Goal: Task Accomplishment & Management: Manage account settings

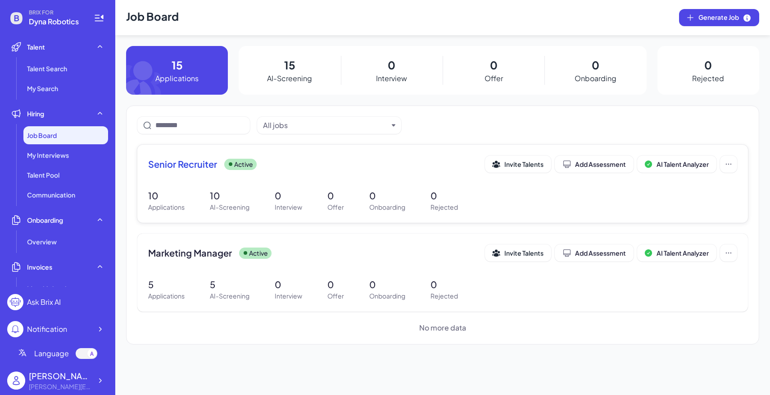
click at [284, 168] on div "Senior Recruiter Active" at bounding box center [316, 164] width 337 height 13
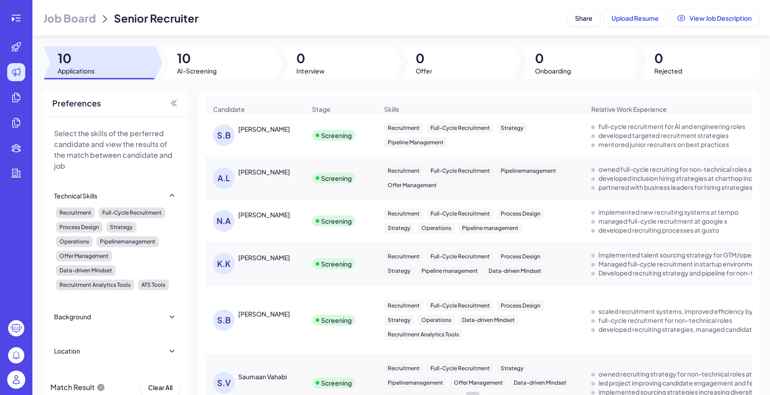
click at [77, 21] on span "Job Board" at bounding box center [69, 18] width 53 height 14
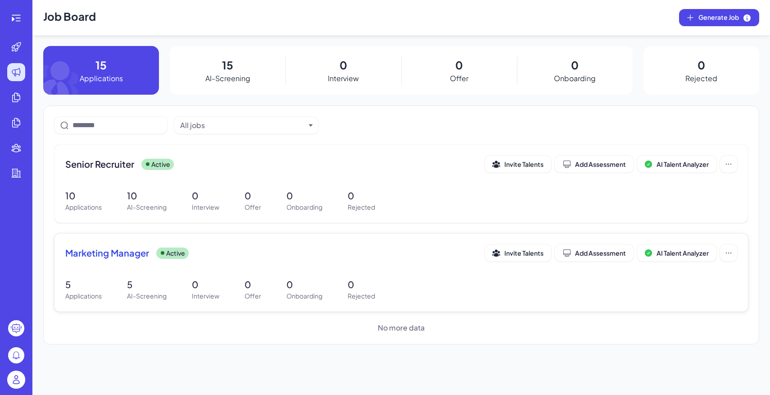
click at [204, 269] on div "Marketing Manager Active Invite Talents Add Assessment AI Talent Analyzer 5 App…" at bounding box center [401, 272] width 694 height 78
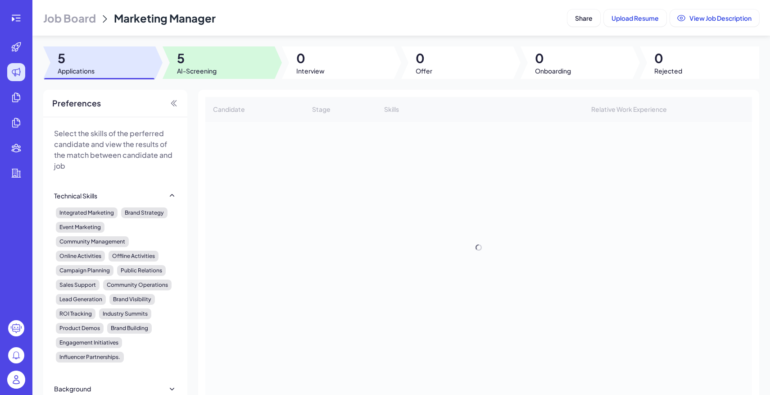
click at [243, 60] on div at bounding box center [219, 62] width 112 height 32
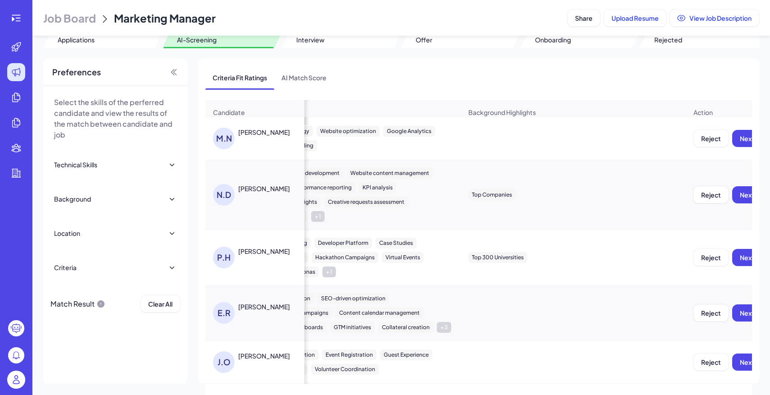
scroll to position [0, 840]
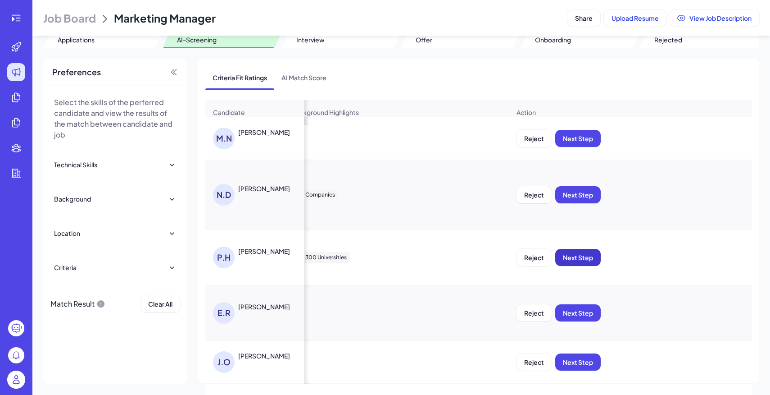
click at [576, 255] on span "Next Step" at bounding box center [578, 257] width 30 height 8
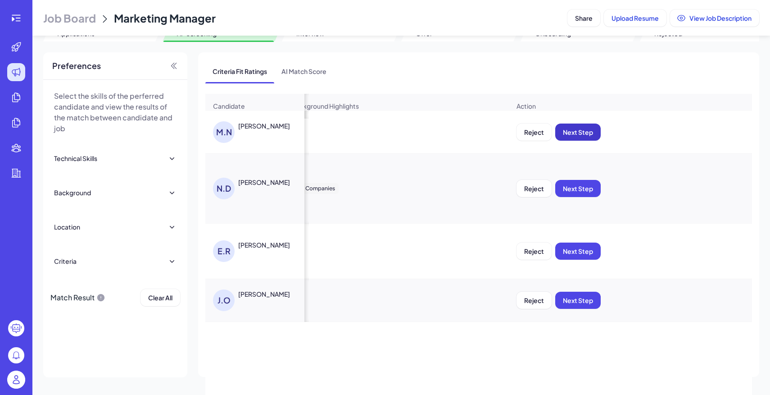
click at [591, 133] on span "Next Step" at bounding box center [578, 132] width 30 height 8
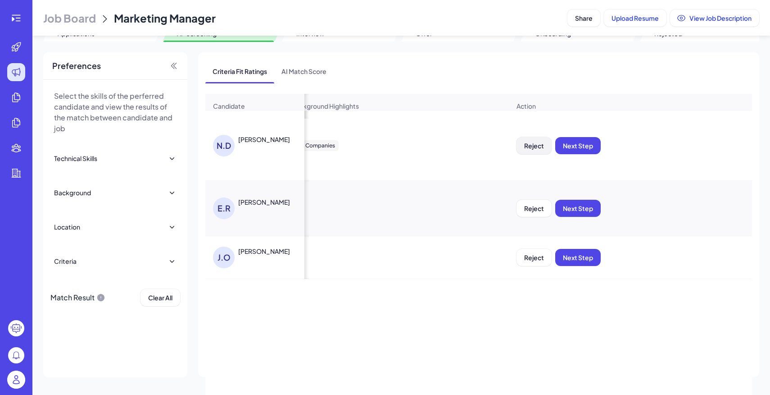
click at [536, 141] on span "Reject" at bounding box center [534, 145] width 20 height 8
click at [583, 205] on span "Ok" at bounding box center [583, 204] width 9 height 8
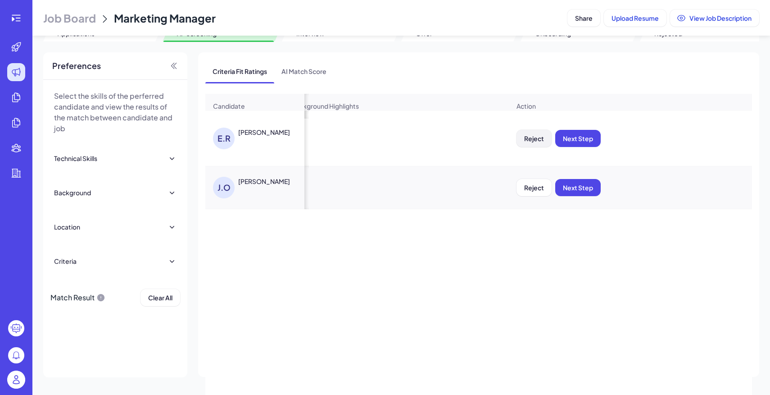
click at [535, 144] on button "Reject" at bounding box center [534, 138] width 35 height 17
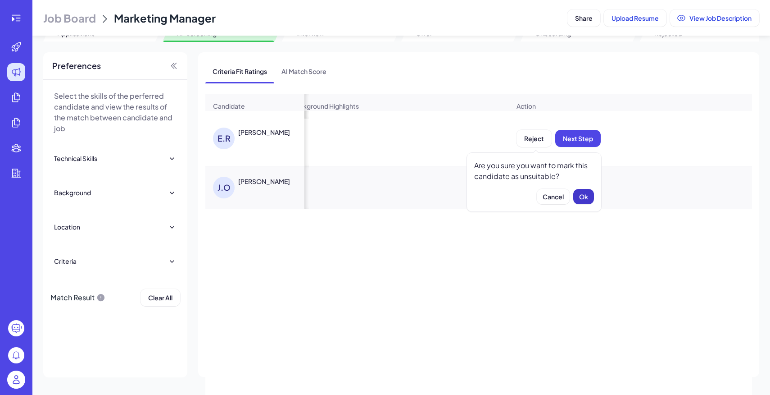
click at [590, 195] on button "Ok" at bounding box center [583, 196] width 21 height 15
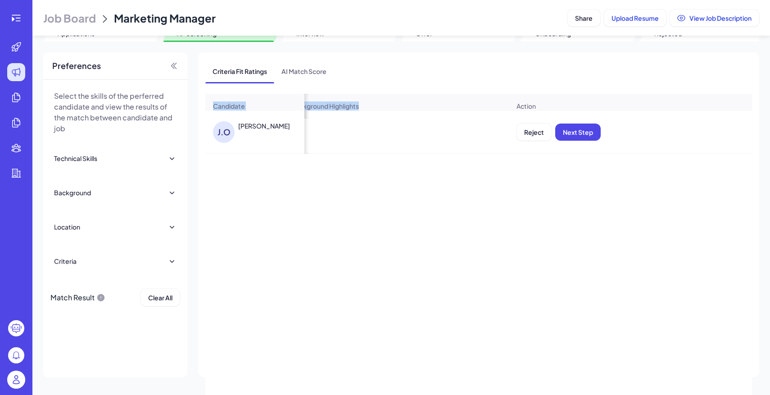
drag, startPoint x: 276, startPoint y: 78, endPoint x: 489, endPoint y: 114, distance: 216.4
click at [489, 113] on div "Criteria Fit Ratings AI Match Score Candidate Criteria Fit Ratings Criteria Mat…" at bounding box center [478, 226] width 547 height 335
drag, startPoint x: 518, startPoint y: 123, endPoint x: 536, endPoint y: 128, distance: 18.3
click at [536, 128] on div "Reject Next Step" at bounding box center [559, 131] width 84 height 17
drag, startPoint x: 536, startPoint y: 128, endPoint x: 523, endPoint y: 142, distance: 18.8
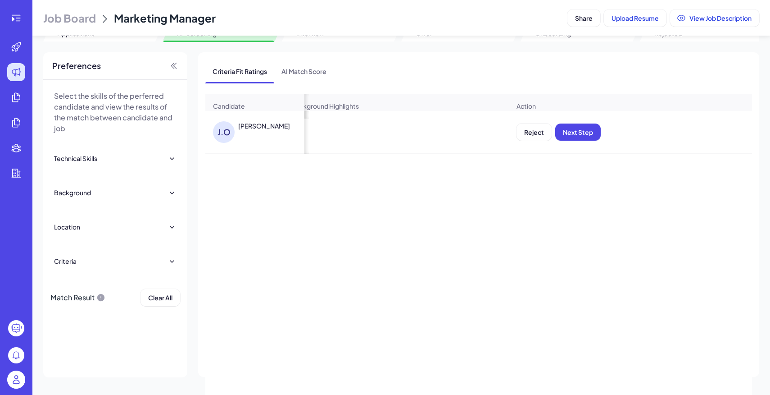
click at [531, 134] on span "Reject" at bounding box center [534, 132] width 20 height 8
click at [571, 181] on div "Are you sure you want to mark this candidate as unsuitable? Cancel Ok" at bounding box center [534, 175] width 135 height 59
click at [587, 188] on span "Ok" at bounding box center [583, 190] width 9 height 8
click at [86, 23] on span "Job Board" at bounding box center [69, 18] width 53 height 14
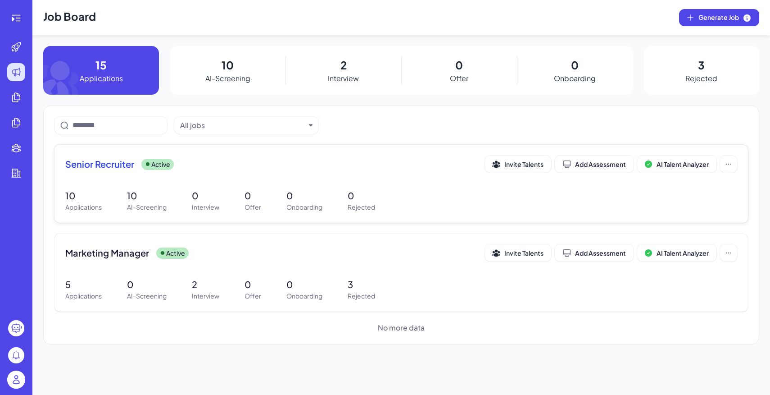
click at [212, 186] on div "Senior Recruiter Active Invite Talents Add Assessment AI Talent Analyzer 10 App…" at bounding box center [401, 184] width 694 height 78
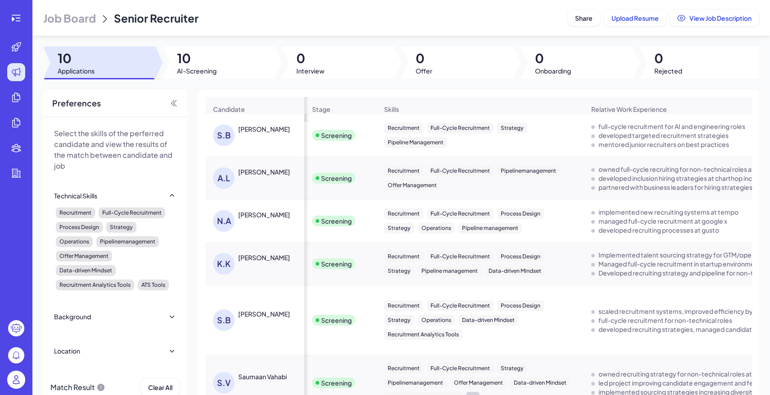
scroll to position [0, 295]
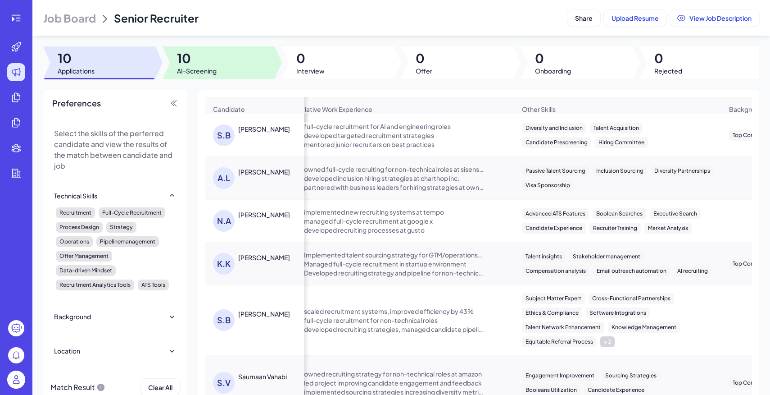
click at [225, 58] on div at bounding box center [219, 62] width 112 height 32
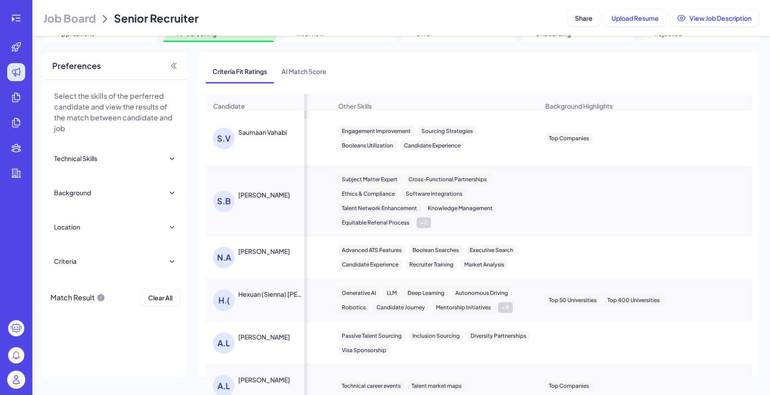
scroll to position [0, 840]
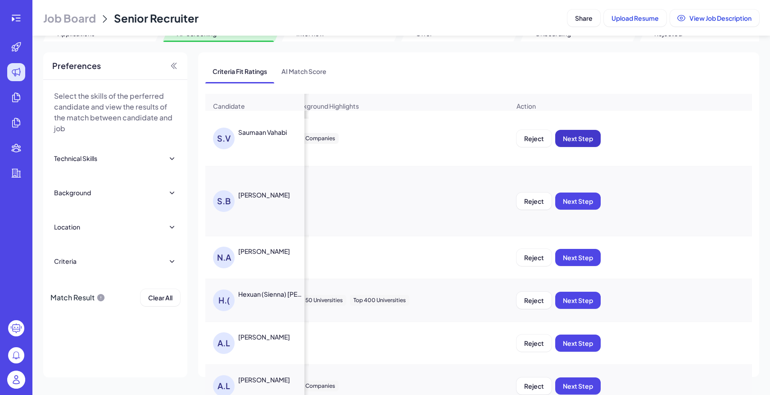
click at [581, 143] on button "Next Step" at bounding box center [577, 138] width 45 height 17
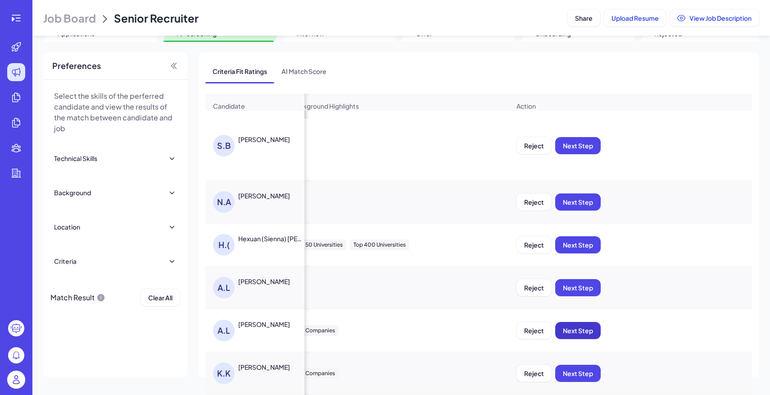
click at [571, 329] on span "Next Step" at bounding box center [578, 330] width 30 height 8
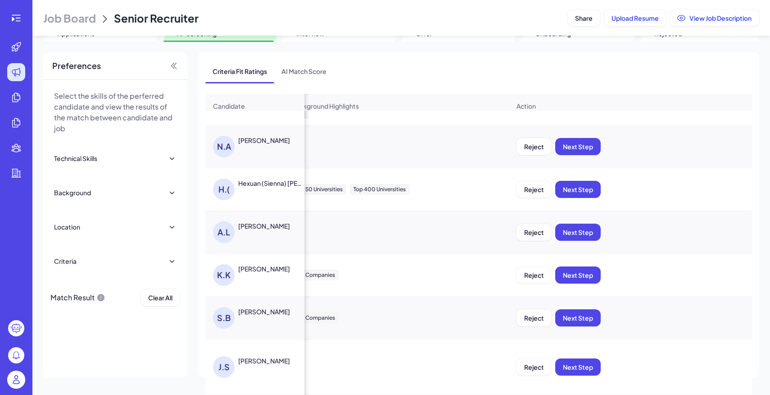
scroll to position [79, 840]
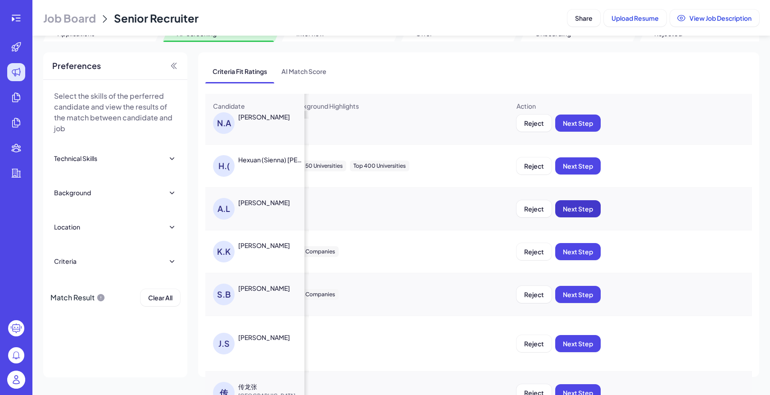
click at [590, 211] on span "Next Step" at bounding box center [578, 208] width 30 height 8
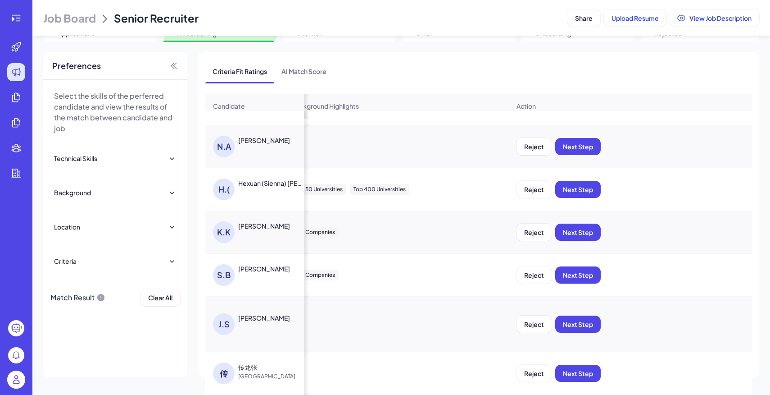
scroll to position [55, 840]
click at [585, 228] on span "Next Step" at bounding box center [578, 232] width 30 height 8
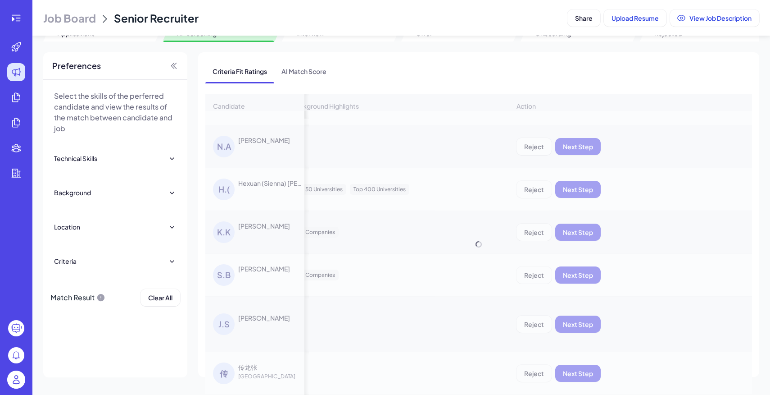
scroll to position [13, 840]
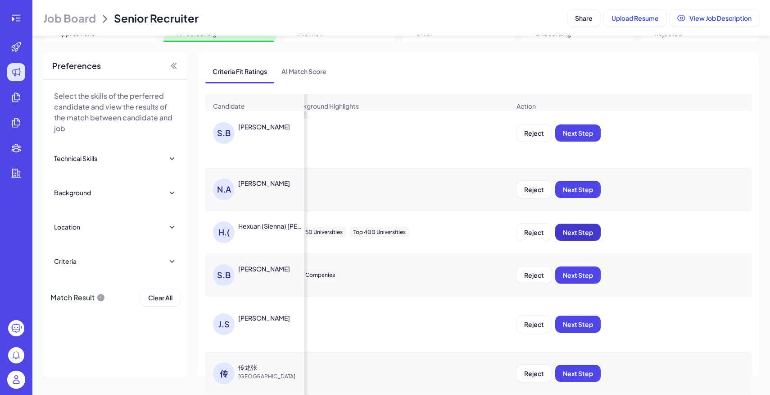
click at [583, 229] on span "Next Step" at bounding box center [578, 232] width 30 height 8
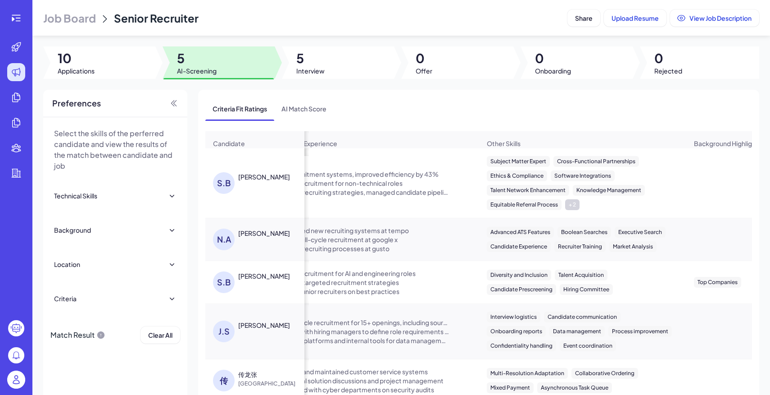
scroll to position [0, 0]
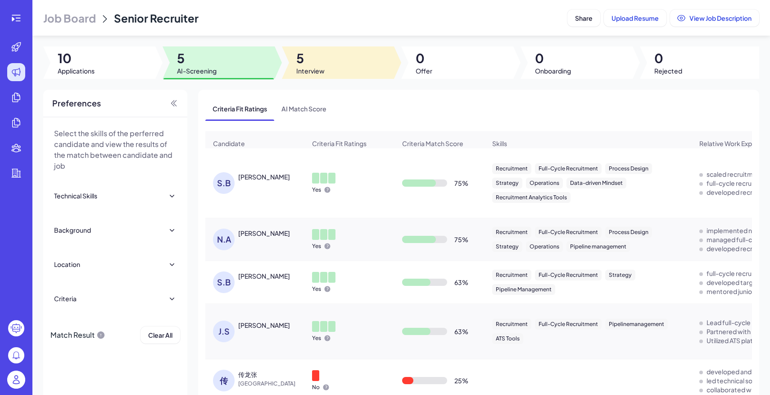
click at [335, 65] on div at bounding box center [338, 62] width 112 height 32
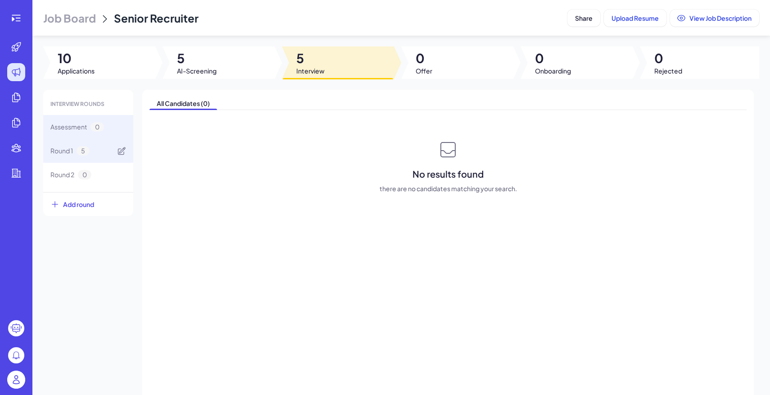
click at [98, 151] on div "Round 1 5" at bounding box center [88, 151] width 90 height 24
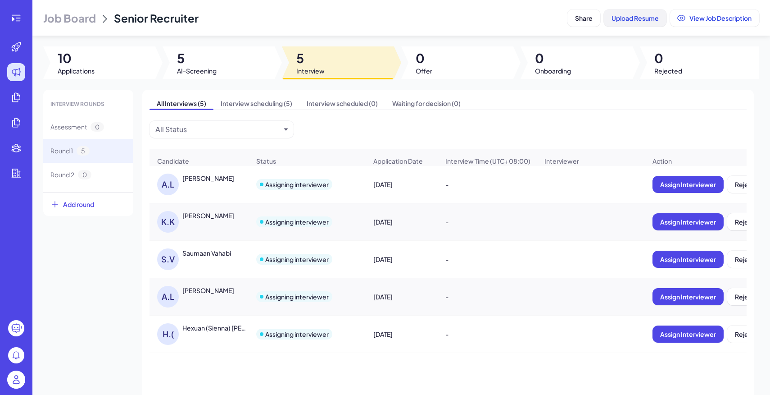
click at [633, 17] on span "Upload Resume" at bounding box center [635, 18] width 47 height 8
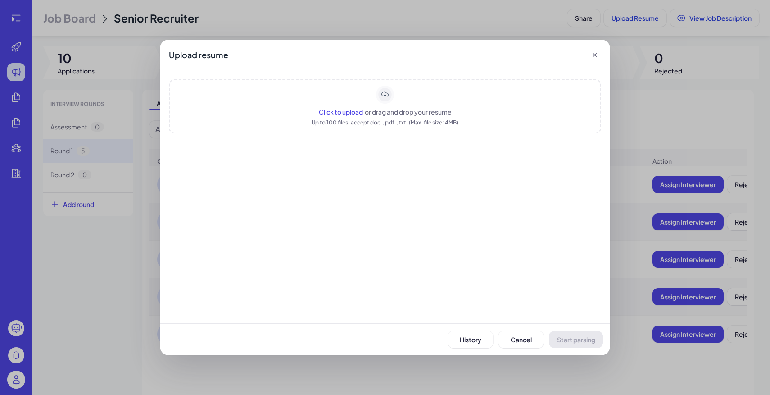
click at [459, 132] on div "Click to upload or drag and drop your resume Up to 100 files, accept doc., pdf.…" at bounding box center [385, 106] width 432 height 54
click at [587, 337] on span "Start parsing" at bounding box center [576, 339] width 38 height 8
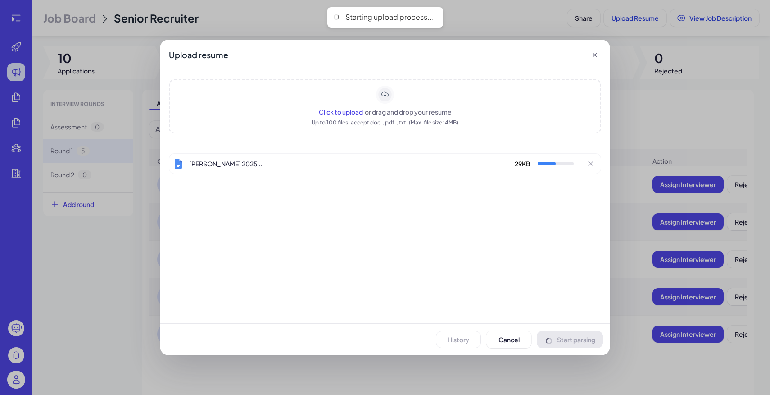
click at [75, 87] on div "Upload resume Click to upload or drag and drop your resume Up to 100 files, acc…" at bounding box center [385, 197] width 770 height 395
click at [501, 335] on span "Cancel" at bounding box center [509, 339] width 21 height 8
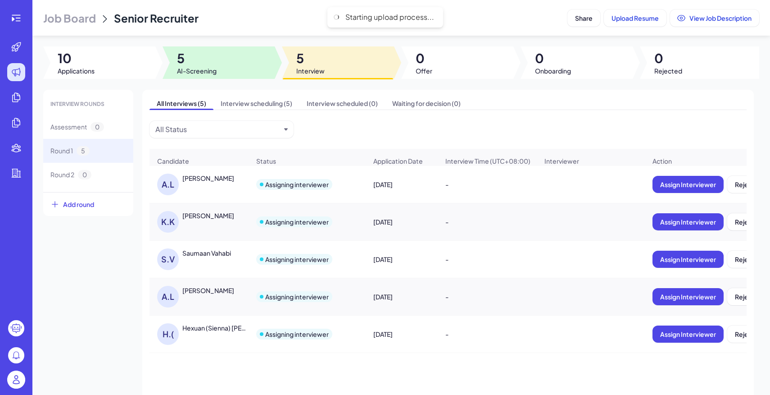
click at [173, 60] on div at bounding box center [219, 62] width 112 height 32
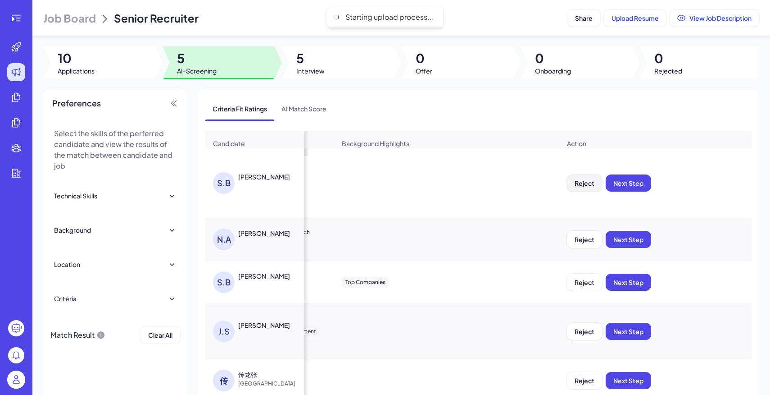
click at [590, 182] on span "Reject" at bounding box center [585, 183] width 20 height 8
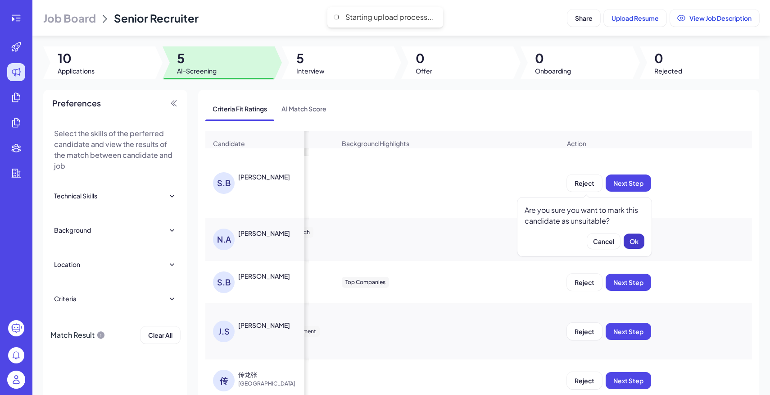
click at [637, 242] on span "Ok" at bounding box center [634, 241] width 9 height 8
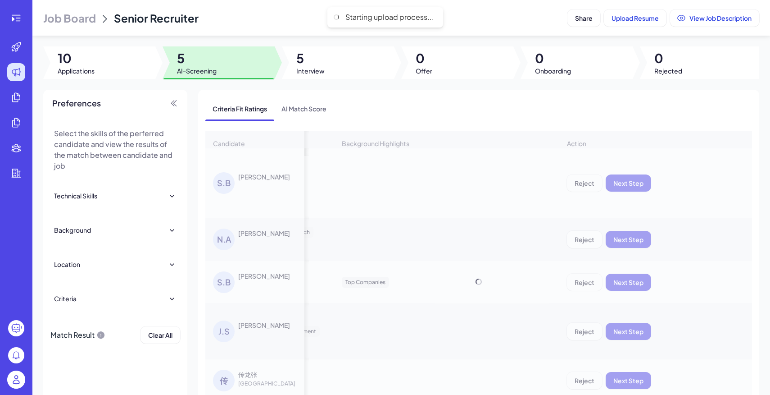
click at [584, 239] on div "Candidate Criteria Fit Ratings Criteria Match Score Skills Relative Work Experi…" at bounding box center [478, 281] width 547 height 301
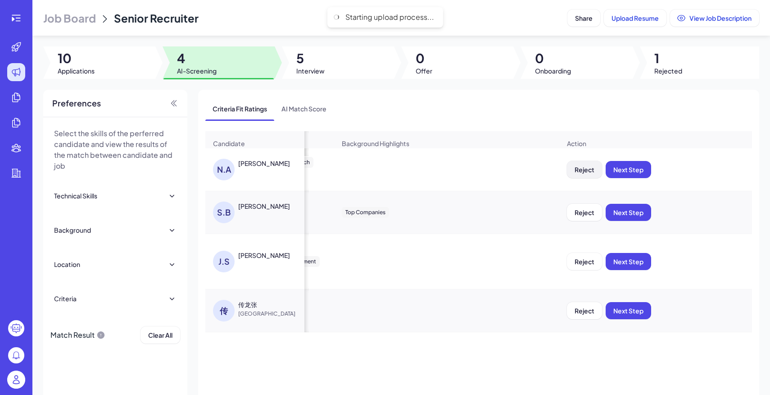
click at [587, 175] on button "Reject" at bounding box center [584, 169] width 35 height 17
click at [628, 231] on button "Ok" at bounding box center [634, 227] width 21 height 15
click at [584, 167] on span "Reject" at bounding box center [585, 169] width 20 height 8
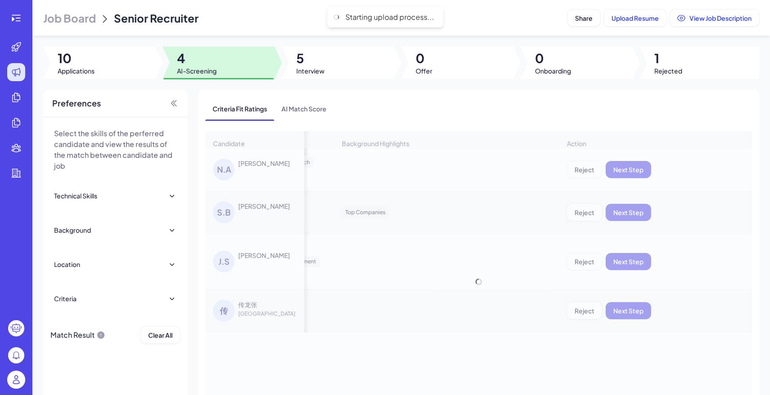
click at [640, 225] on div "Candidate Criteria Fit Ratings Criteria Match Score Skills Relative Work Experi…" at bounding box center [478, 281] width 547 height 301
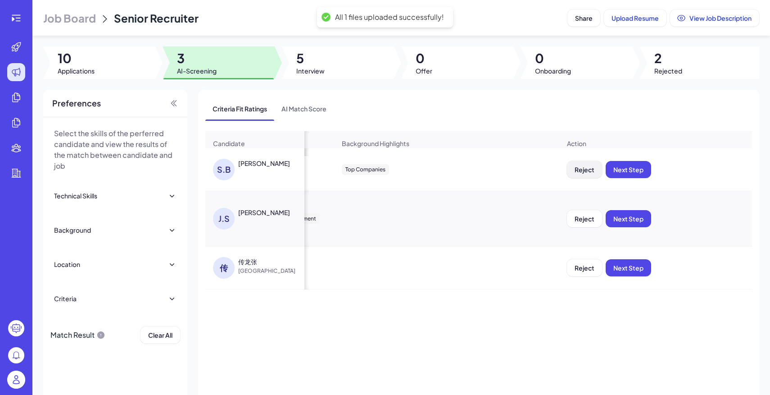
click at [574, 172] on button "Reject" at bounding box center [584, 169] width 35 height 17
click at [634, 230] on span "Ok" at bounding box center [634, 227] width 9 height 8
click at [585, 170] on span "Reject" at bounding box center [585, 169] width 20 height 8
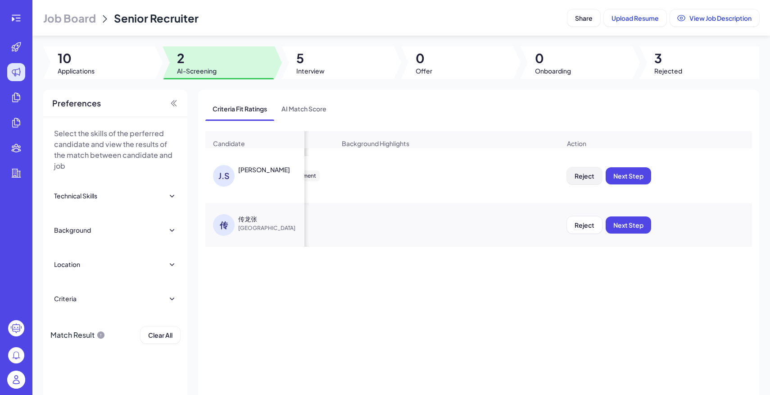
click at [582, 180] on button "Reject" at bounding box center [584, 175] width 35 height 17
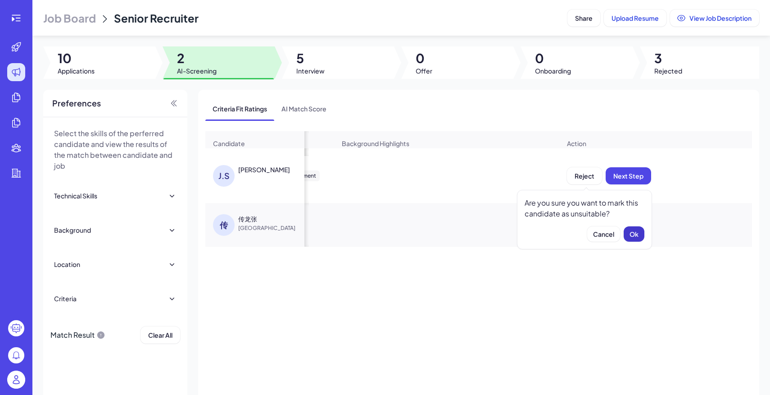
click at [630, 231] on span "Ok" at bounding box center [634, 234] width 9 height 8
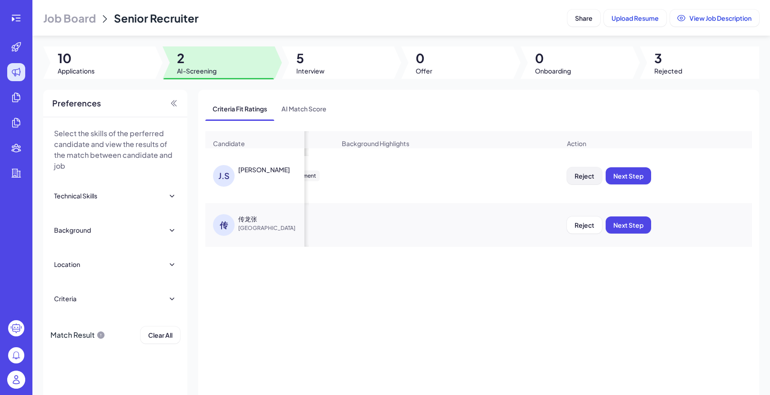
click at [594, 172] on span "Reject" at bounding box center [585, 176] width 20 height 8
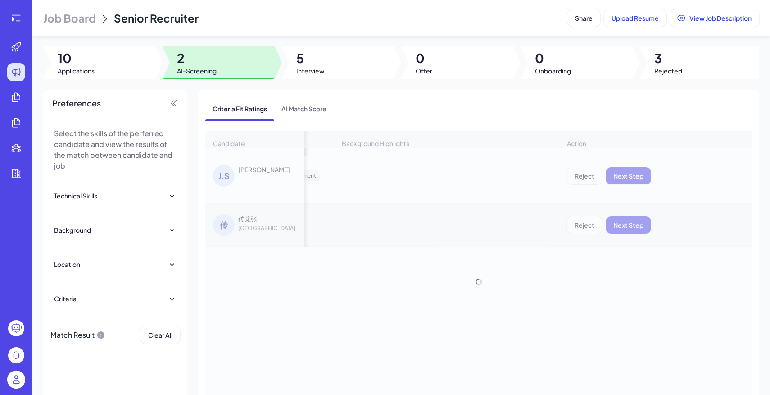
click at [641, 241] on div "Candidate Criteria Fit Ratings Criteria Match Score Skills Relative Work Experi…" at bounding box center [478, 281] width 547 height 301
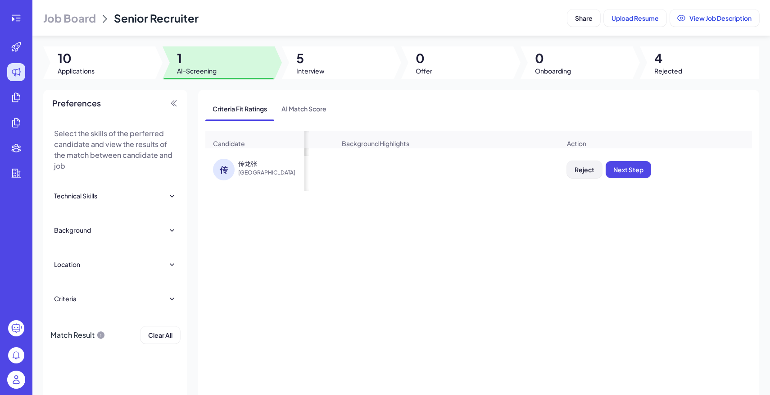
click at [593, 173] on button "Reject" at bounding box center [584, 169] width 35 height 17
click at [631, 220] on button "Ok" at bounding box center [634, 227] width 21 height 15
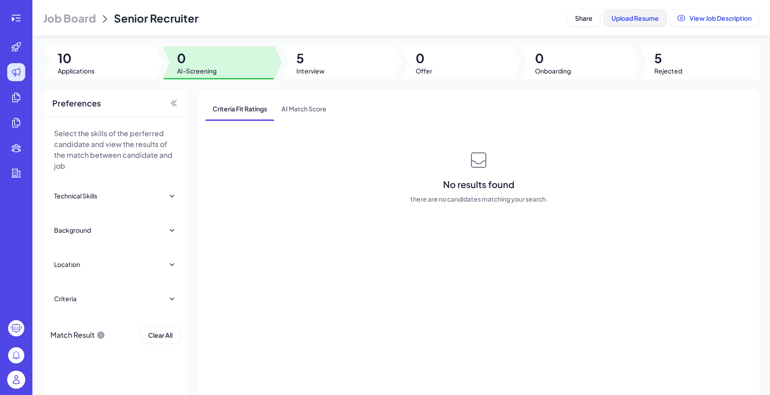
click at [631, 15] on span "Upload Resume" at bounding box center [635, 18] width 47 height 8
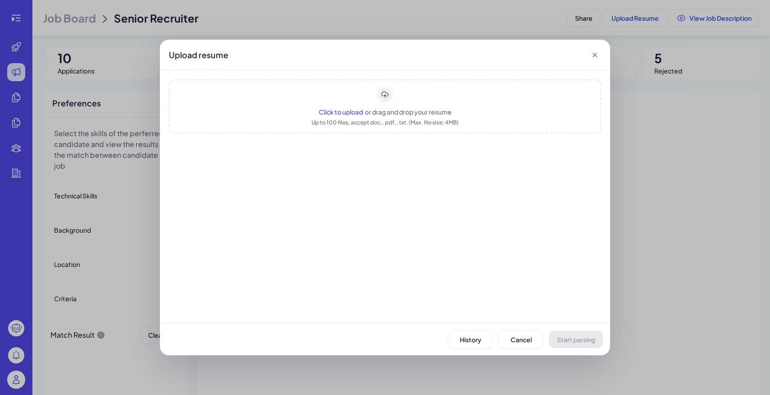
click at [389, 120] on div "Up to 100 files, accept doc., pdf., txt. (Max. file size: 4MB)" at bounding box center [385, 122] width 147 height 9
click at [570, 343] on button "Start parsing" at bounding box center [576, 339] width 54 height 17
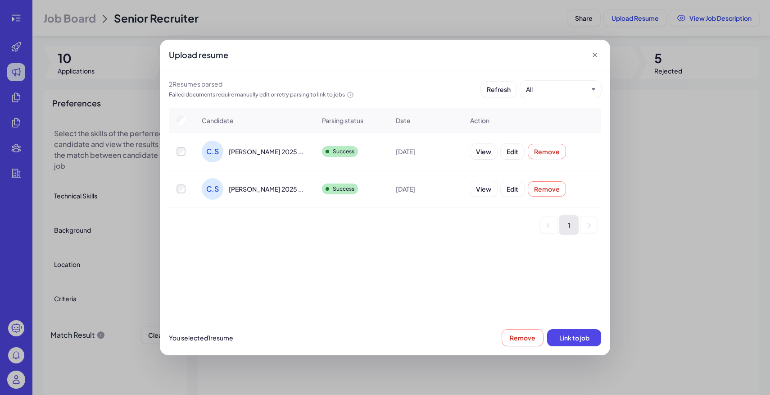
click at [591, 348] on div "You selected 1 resume Remove Link to job" at bounding box center [385, 337] width 450 height 36
click at [581, 333] on span "Link to job" at bounding box center [574, 337] width 30 height 8
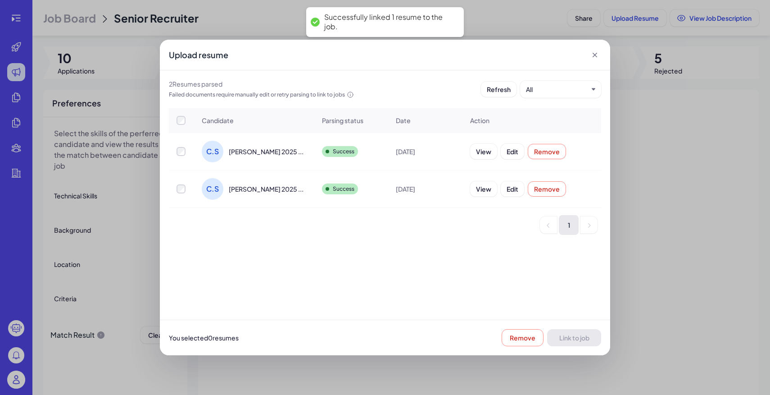
click at [596, 54] on icon at bounding box center [595, 55] width 5 height 5
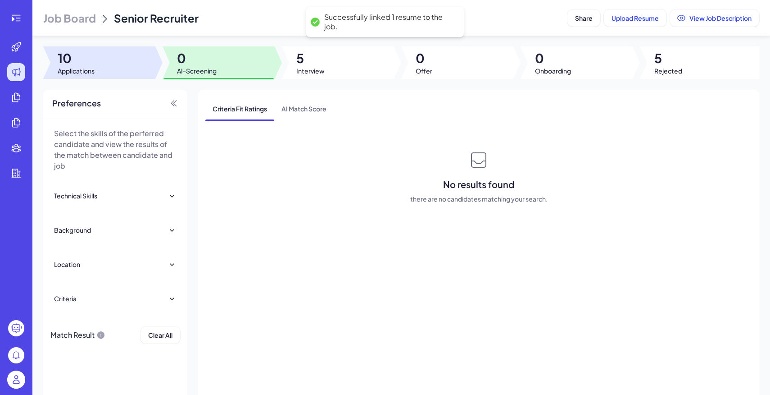
click at [113, 50] on div at bounding box center [99, 62] width 112 height 32
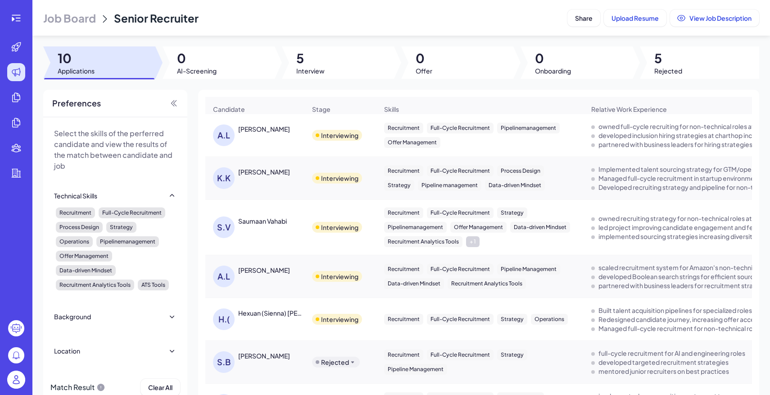
click at [96, 16] on div "Job Board Senior Recruiter" at bounding box center [303, 18] width 521 height 14
click at [66, 21] on span "Job Board" at bounding box center [69, 18] width 53 height 14
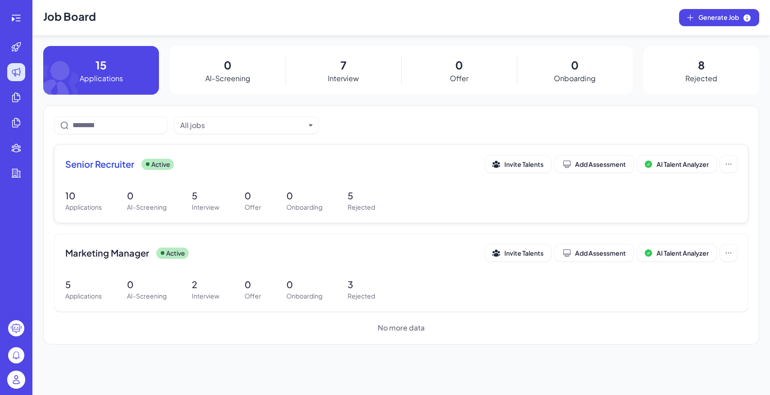
click at [263, 185] on div "Senior Recruiter Active Invite Talents Add Assessment AI Talent Analyzer 10 App…" at bounding box center [401, 184] width 694 height 78
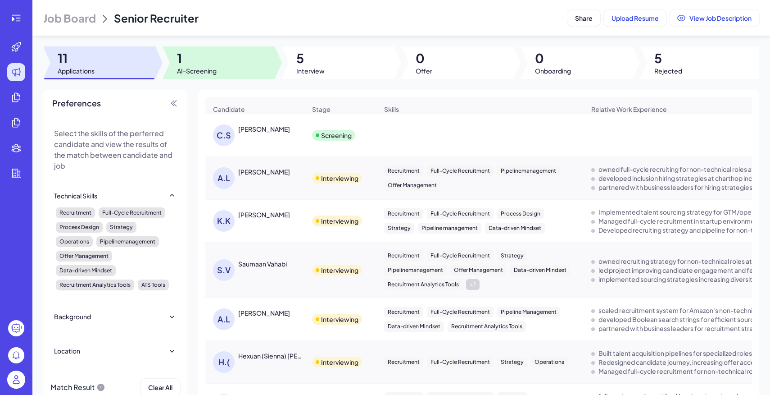
click at [215, 74] on span "AI-Screening" at bounding box center [197, 70] width 40 height 9
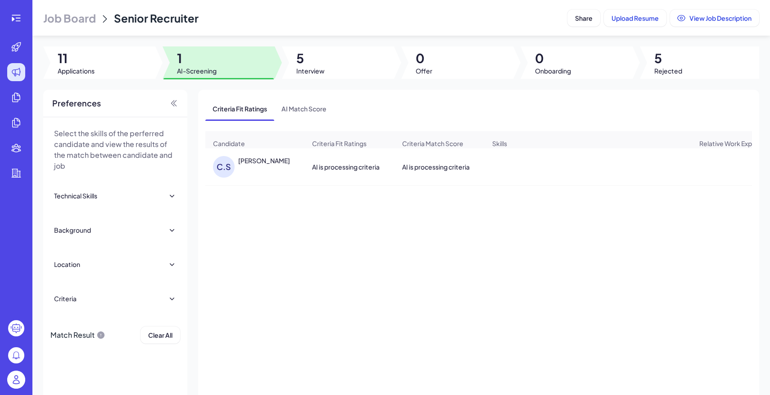
click at [540, 182] on td at bounding box center [588, 166] width 207 height 37
click at [582, 169] on div at bounding box center [588, 166] width 206 height 25
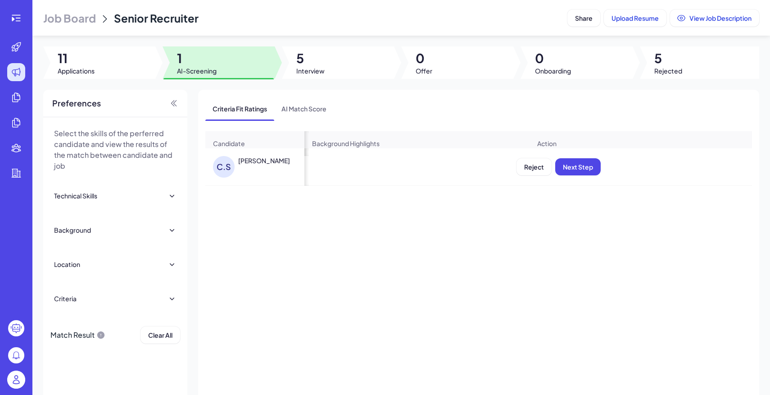
scroll to position [0, 840]
click at [581, 166] on span "Next Step" at bounding box center [578, 167] width 30 height 8
